Goal: Task Accomplishment & Management: Manage account settings

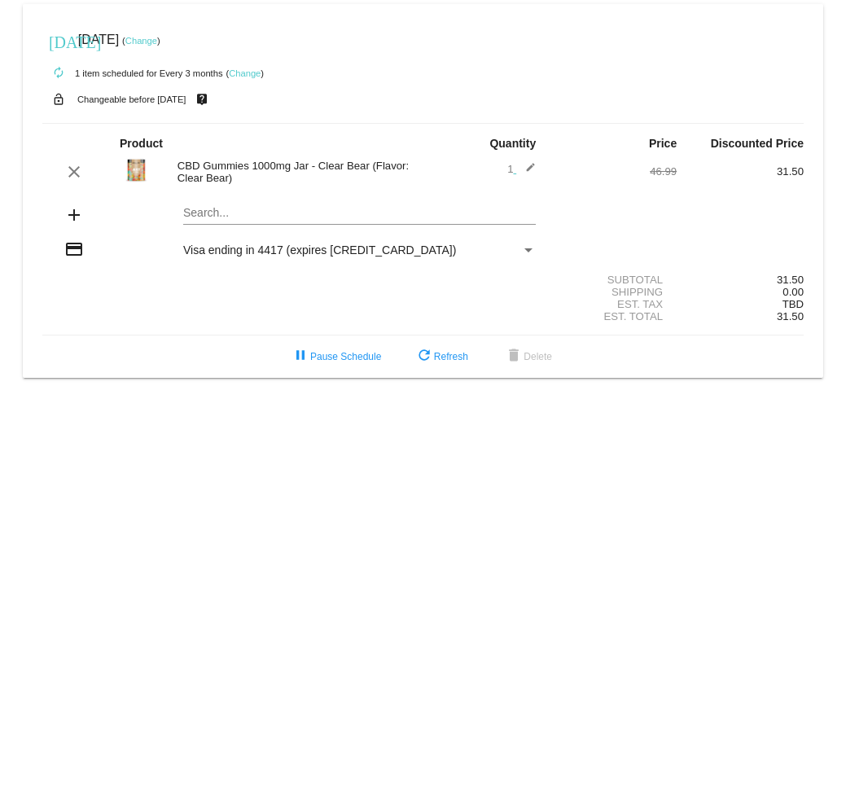
click at [157, 36] on link "Change" at bounding box center [141, 41] width 32 height 10
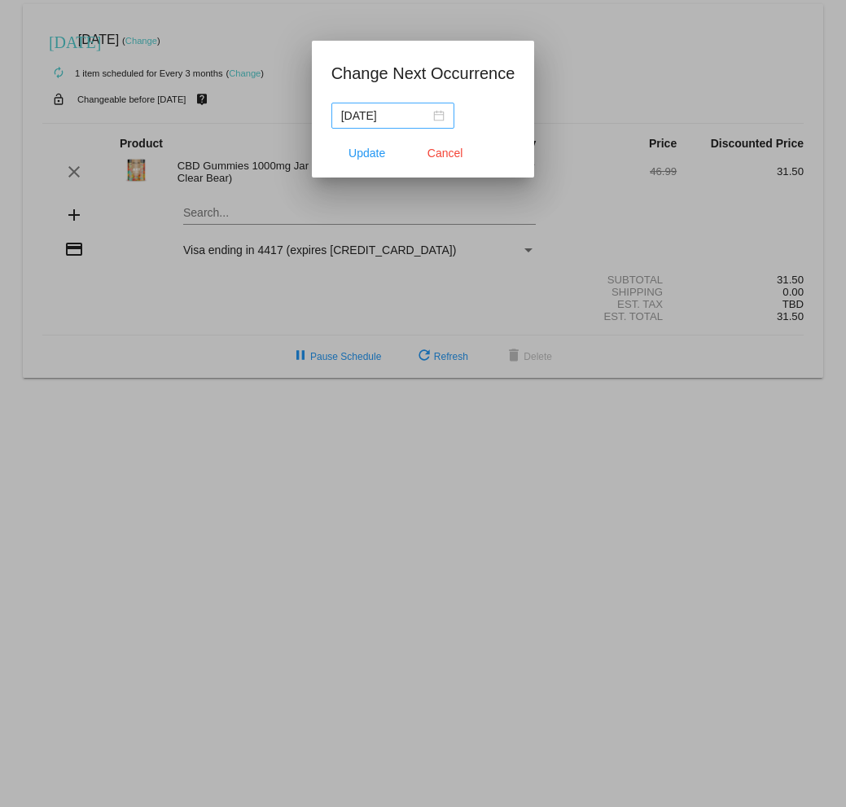
click at [444, 118] on div "2025-11-03" at bounding box center [392, 116] width 103 height 18
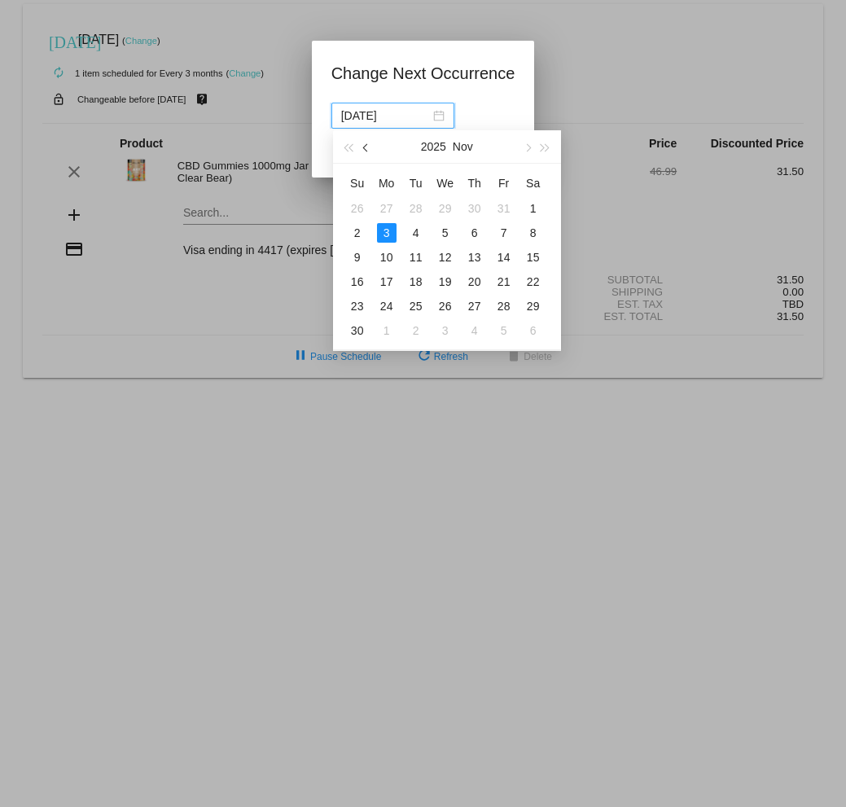
click at [360, 146] on button "button" at bounding box center [367, 146] width 18 height 33
click at [362, 146] on button "button" at bounding box center [367, 146] width 18 height 33
click at [503, 251] on div "15" at bounding box center [504, 258] width 20 height 20
type input "2025-08-15"
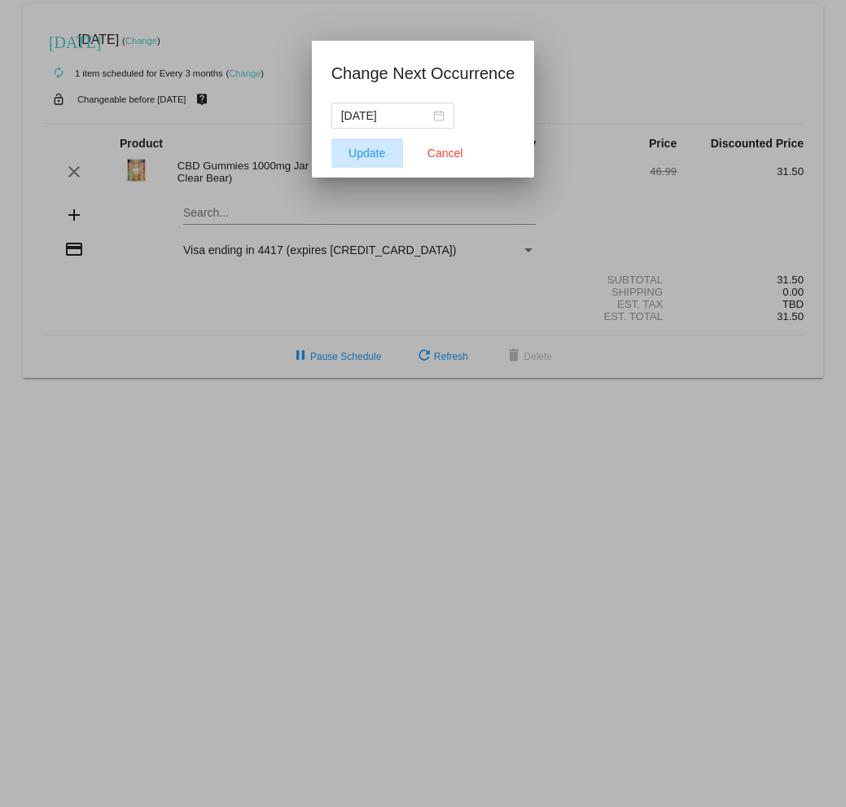
click at [378, 147] on span "Update" at bounding box center [367, 153] width 37 height 13
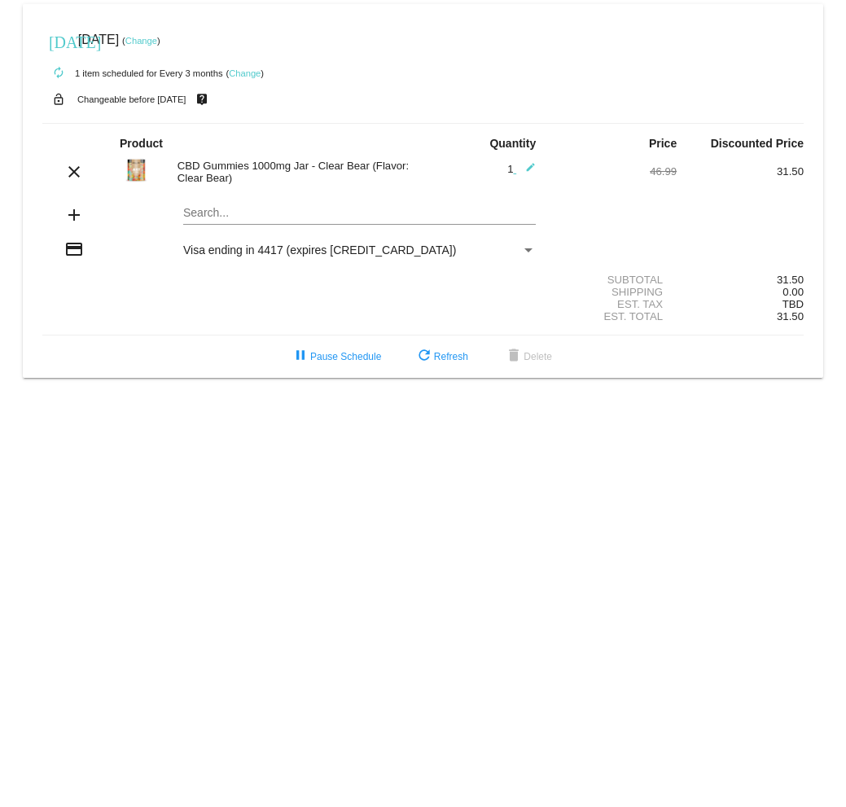
click at [157, 42] on link "Change" at bounding box center [141, 41] width 32 height 10
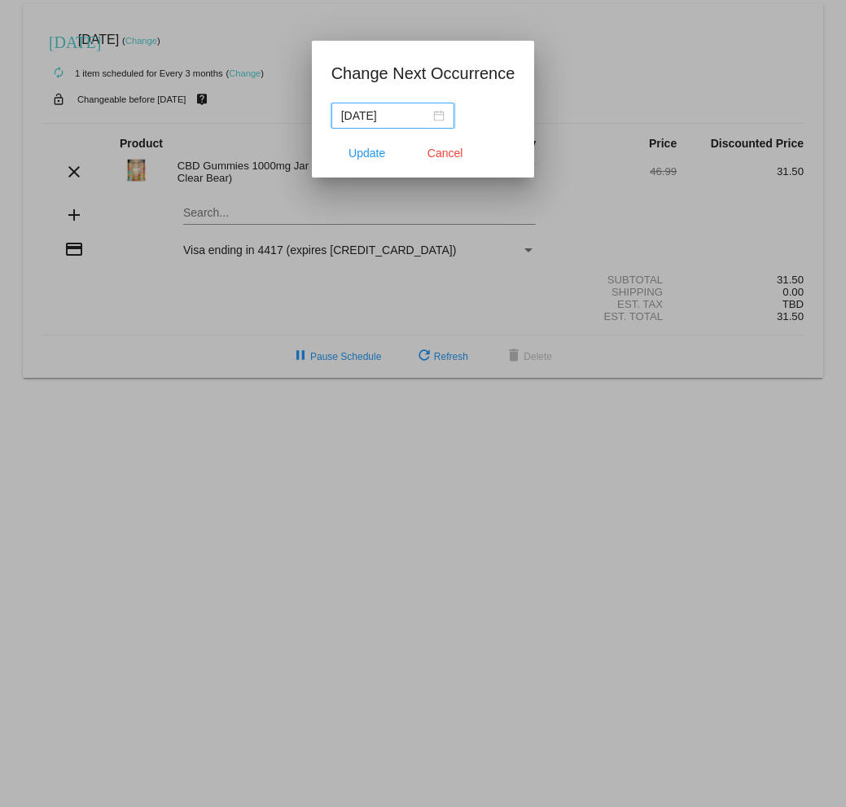
click at [394, 119] on input "2025-08-14" at bounding box center [385, 116] width 89 height 18
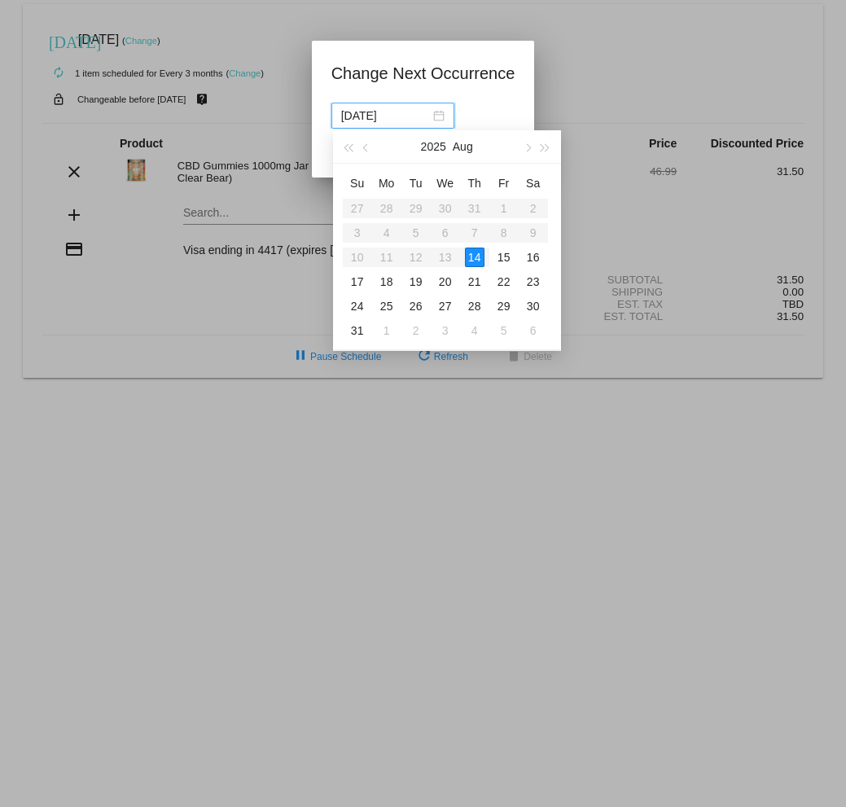
click at [481, 257] on table "Su Mo Tu We Th Fr Sa 27 28 29 30 31 1 2 3 4 5 6 7 8 9 10 11 12 13 14 15 16 17 1…" at bounding box center [445, 256] width 205 height 173
click at [498, 258] on div "15" at bounding box center [504, 258] width 20 height 20
type input "2025-08-15"
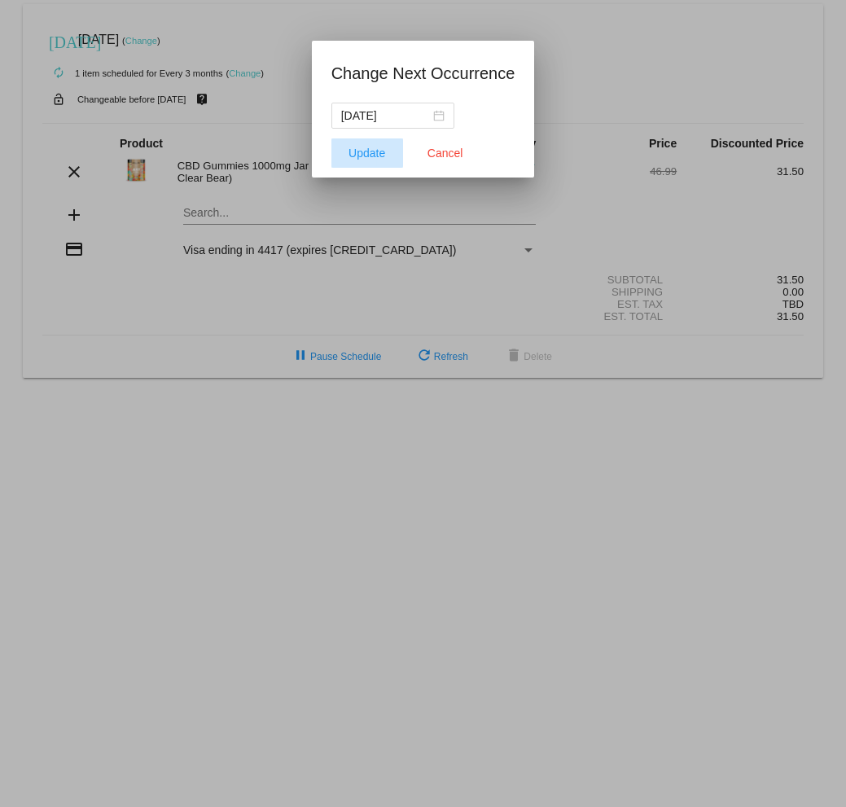
click at [384, 156] on span "Update" at bounding box center [367, 153] width 37 height 13
